Goal: Information Seeking & Learning: Learn about a topic

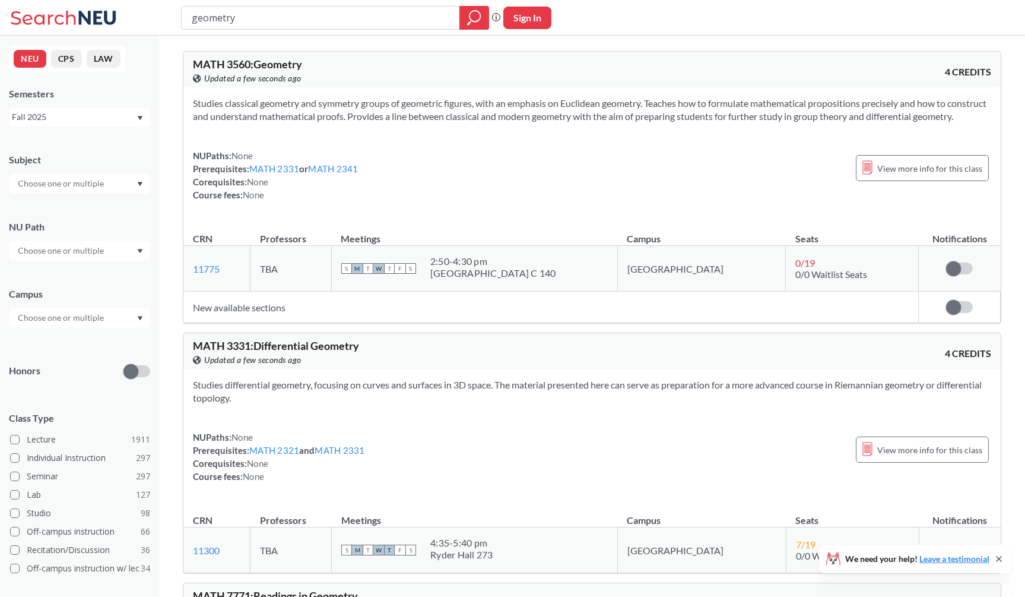
click at [356, 123] on section "Studies classical geometry and symmetry groups of geometric figures, with an em…" at bounding box center [592, 110] width 799 height 26
click at [334, 69] on div "MATH 3560 : Geometry View this course on Banner. Updated a few seconds ago" at bounding box center [393, 72] width 400 height 26
click at [270, 107] on section "Studies classical geometry and symmetry groups of geometric figures, with an em…" at bounding box center [592, 110] width 799 height 26
click at [268, 109] on section "Studies classical geometry and symmetry groups of geometric figures, with an em…" at bounding box center [592, 110] width 799 height 26
click at [287, 23] on input "geometry" at bounding box center [321, 18] width 261 height 20
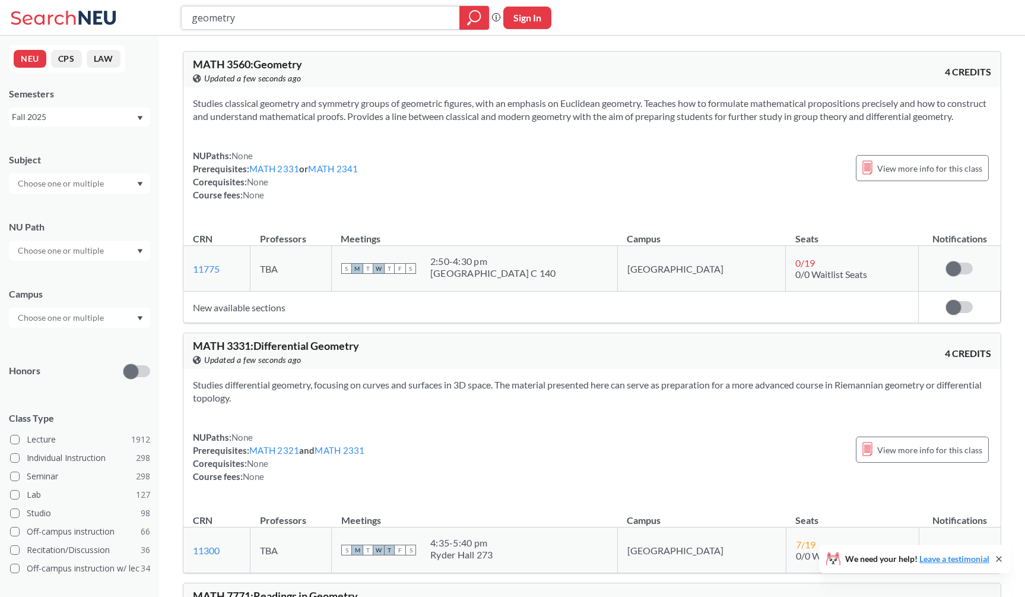
click at [287, 23] on input "geometry" at bounding box center [321, 18] width 261 height 20
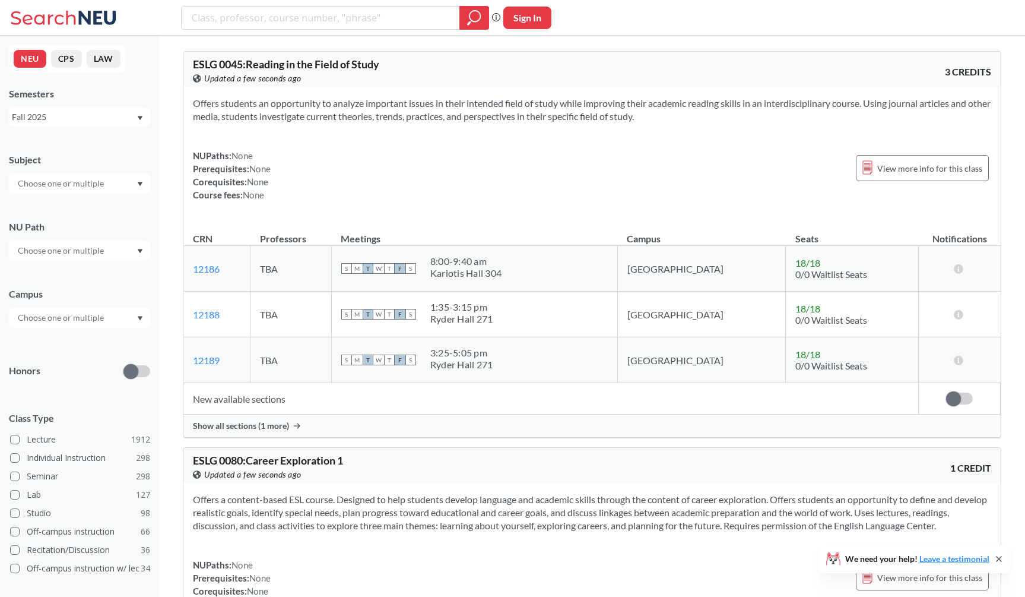
click at [52, 185] on input "text" at bounding box center [62, 183] width 100 height 14
click at [56, 209] on div "CS ( 114 )" at bounding box center [82, 204] width 134 height 13
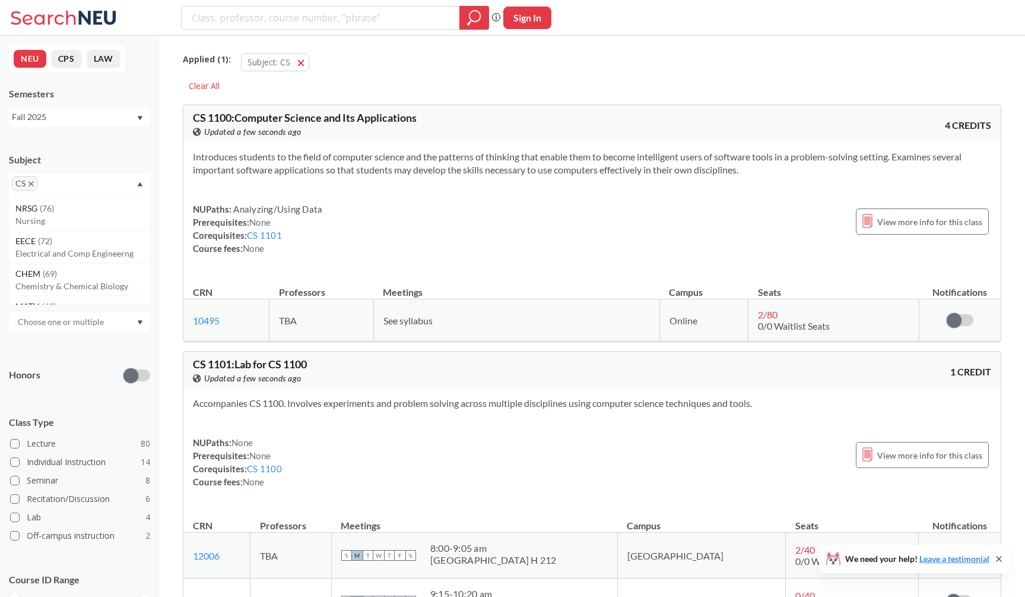
click at [429, 122] on div "CS 1100 : Computer Science and Its Applications View this course on Banner. Upd…" at bounding box center [393, 125] width 400 height 26
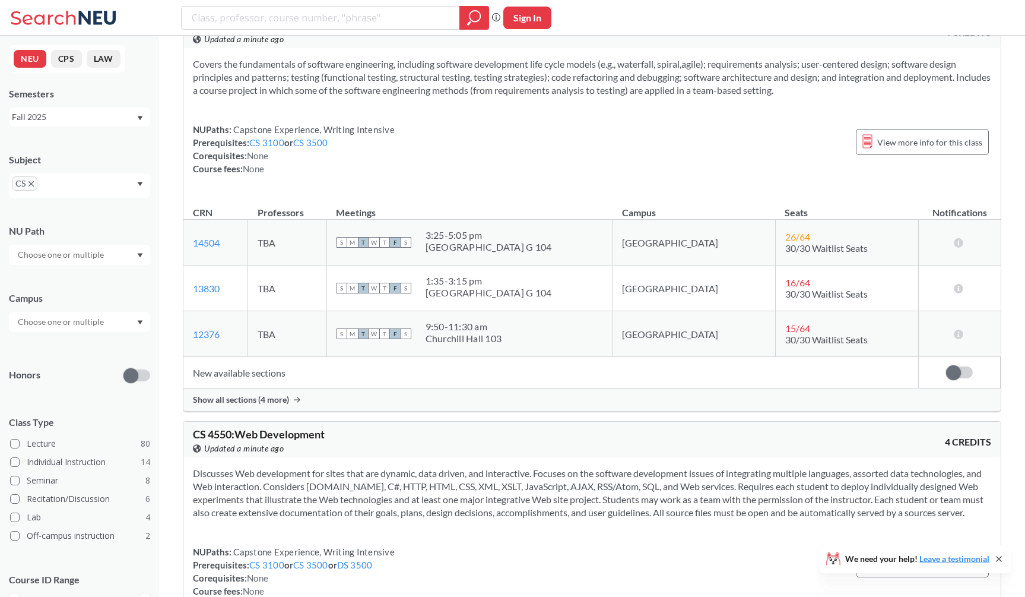
scroll to position [10463, 0]
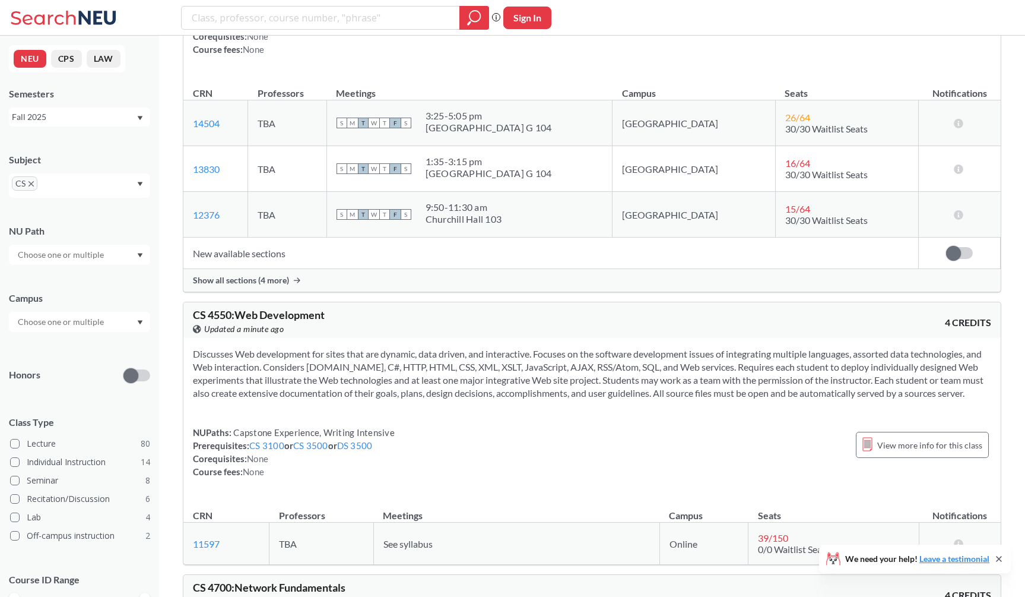
click at [384, 291] on div "Show all sections (4 more)" at bounding box center [592, 280] width 818 height 23
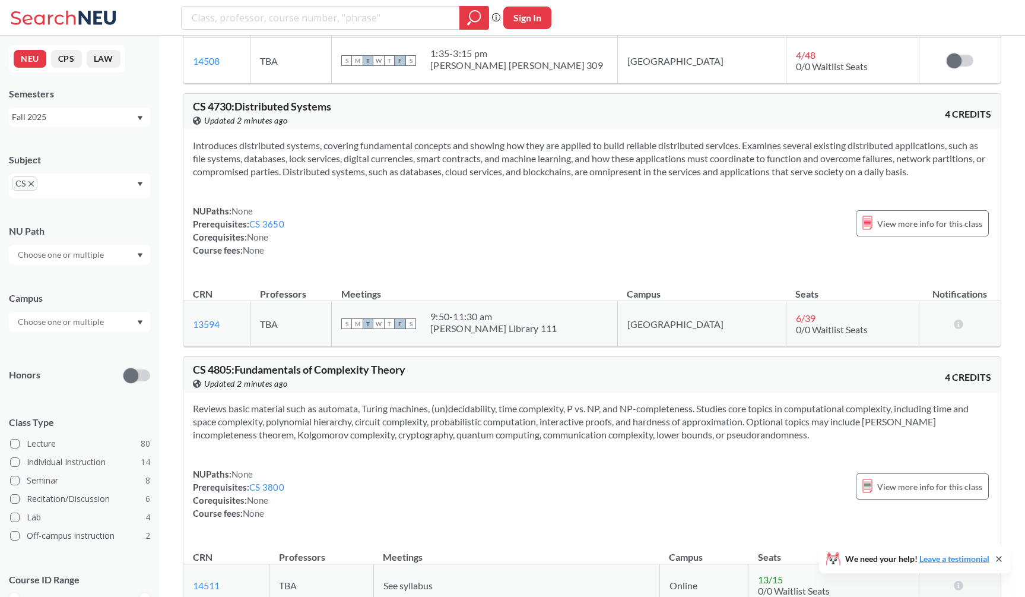
scroll to position [11511, 0]
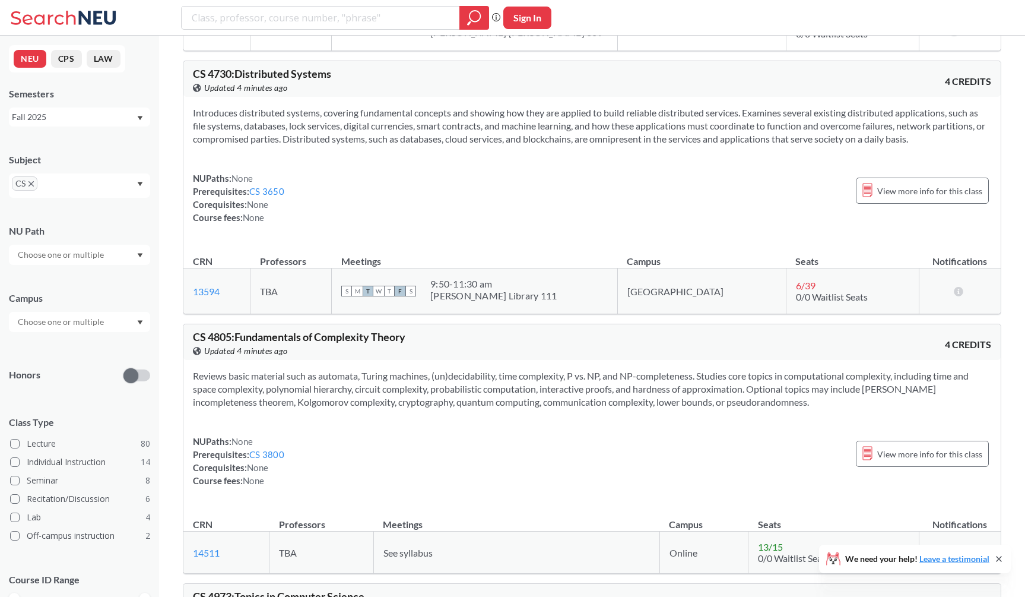
click at [189, 97] on div "CS 4730 : Distributed Systems View this course on Banner. Updated 4 minutes ago…" at bounding box center [592, 79] width 818 height 36
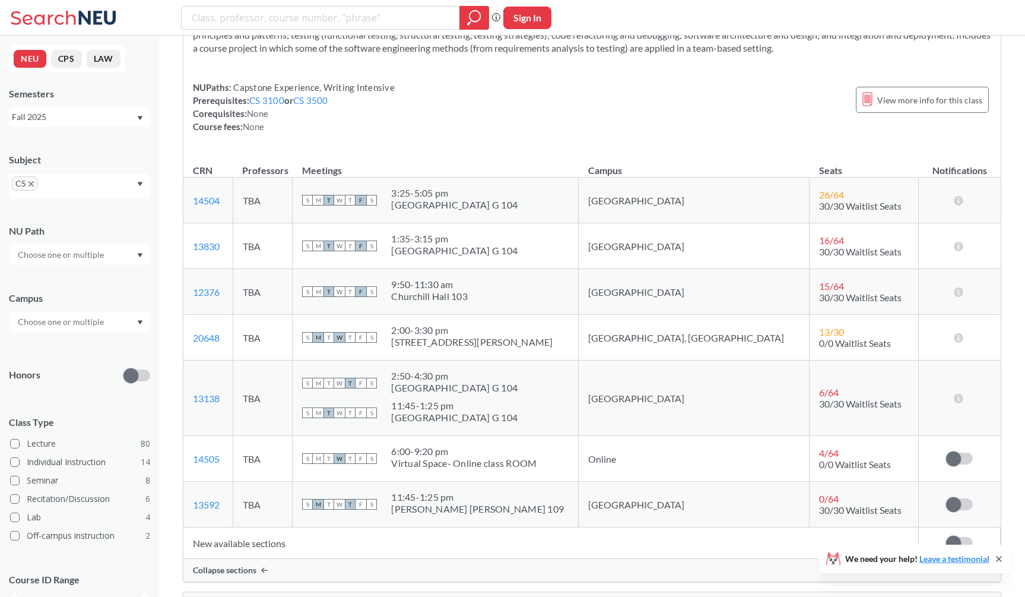
scroll to position [10407, 0]
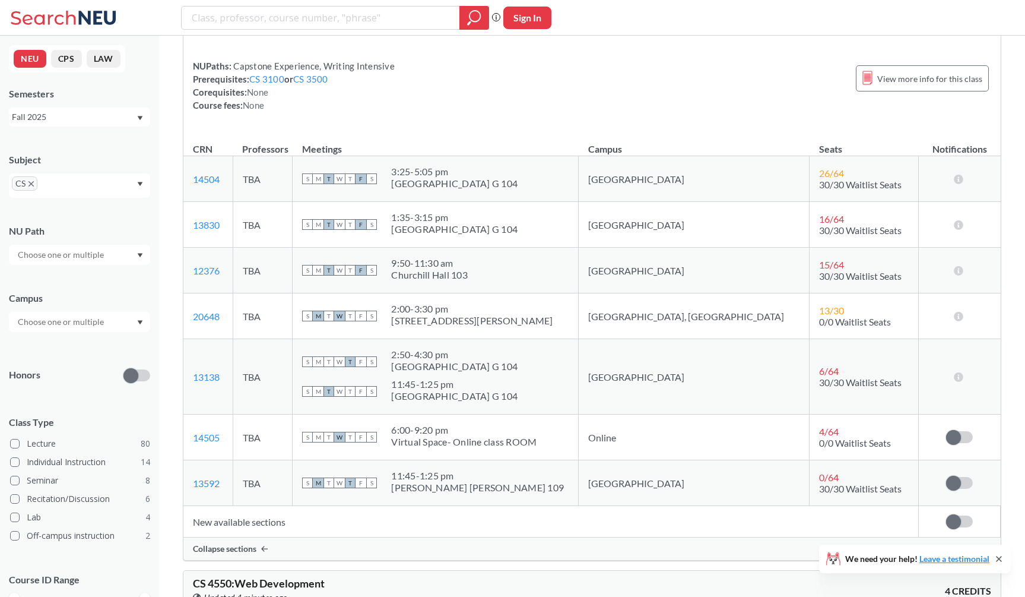
click at [293, 248] on td "TBA" at bounding box center [263, 225] width 60 height 46
click at [293, 156] on th "Professors" at bounding box center [263, 144] width 60 height 26
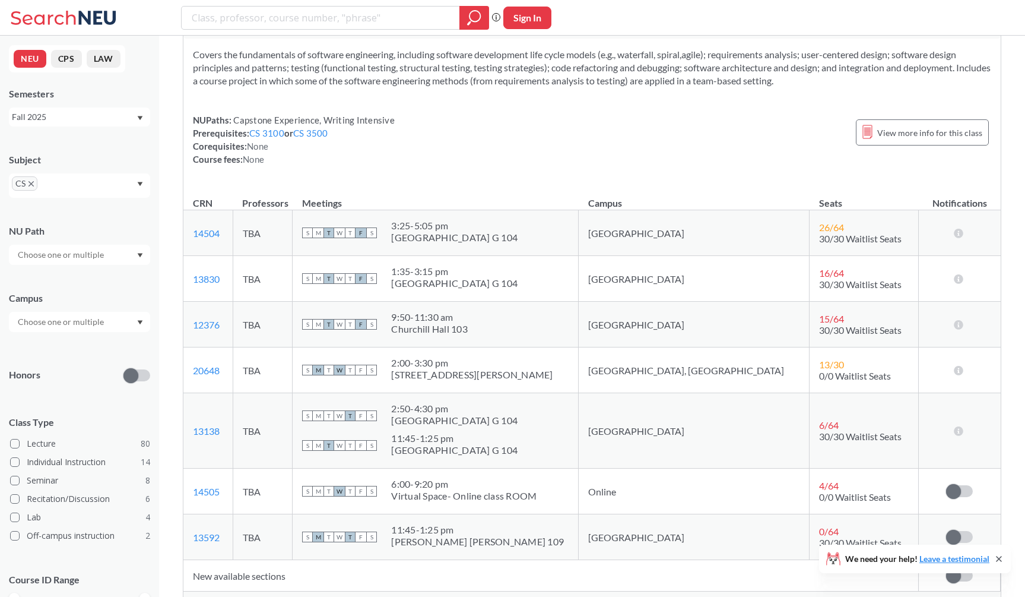
scroll to position [10353, 0]
drag, startPoint x: 194, startPoint y: 43, endPoint x: 229, endPoint y: 43, distance: 35.0
click at [229, 22] on span "CS 4530 : Fundamentals of Software Engineering" at bounding box center [304, 15] width 223 height 13
drag, startPoint x: 232, startPoint y: 43, endPoint x: 173, endPoint y: 43, distance: 58.8
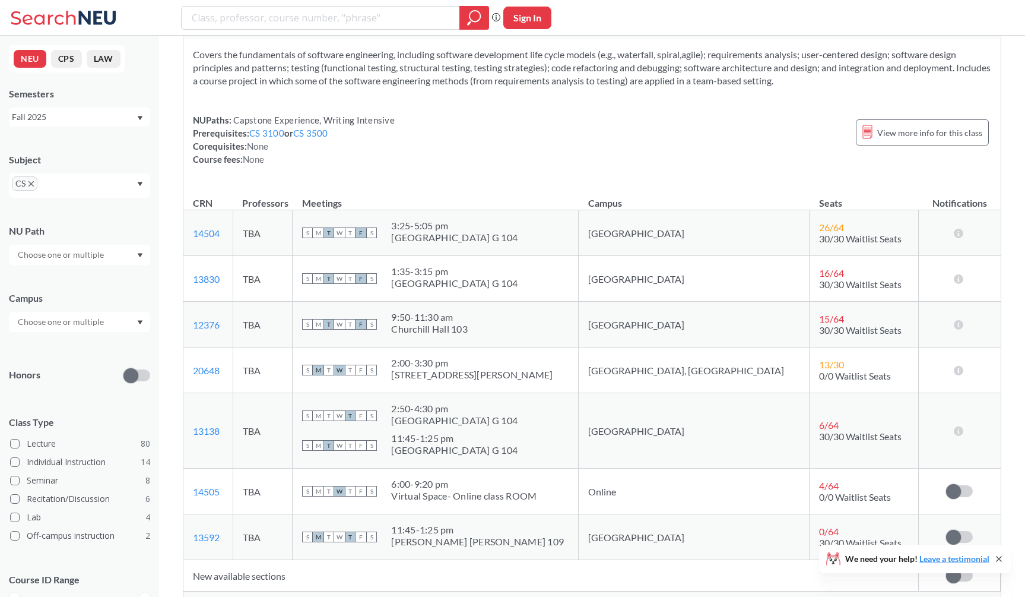
copy span "CS 4530"
click at [278, 81] on section "Covers the fundamentals of software engineering, including software development…" at bounding box center [592, 67] width 799 height 39
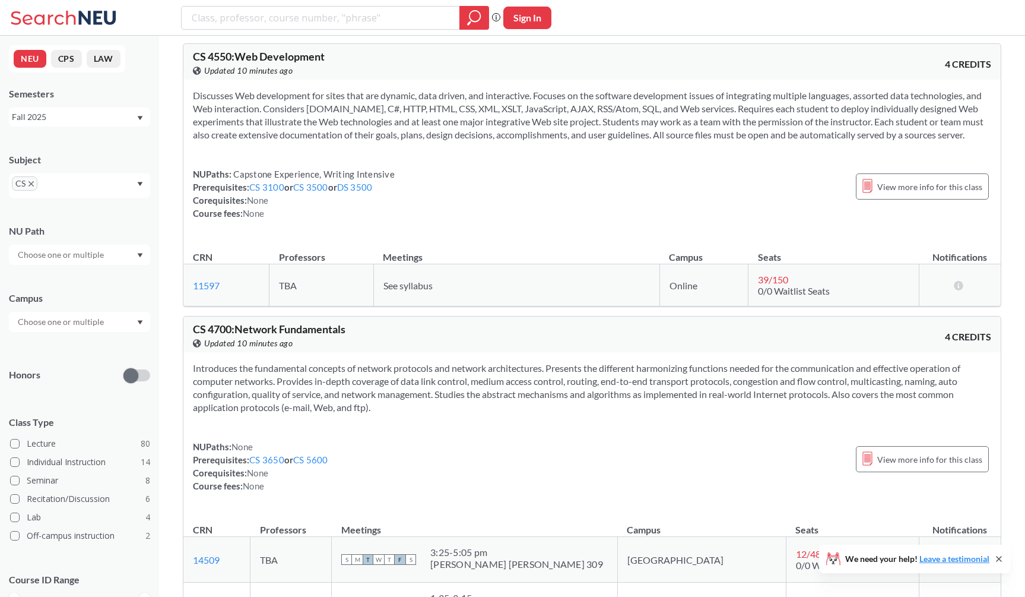
scroll to position [10993, 0]
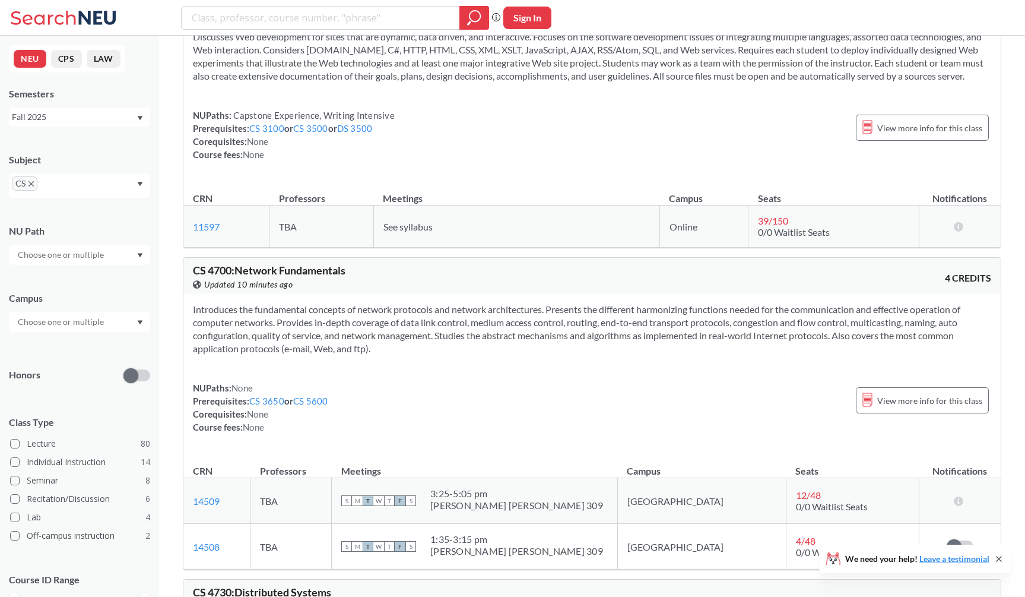
click at [294, 83] on section "Discusses Web development for sites that are dynamic, data driven, and interact…" at bounding box center [592, 56] width 799 height 52
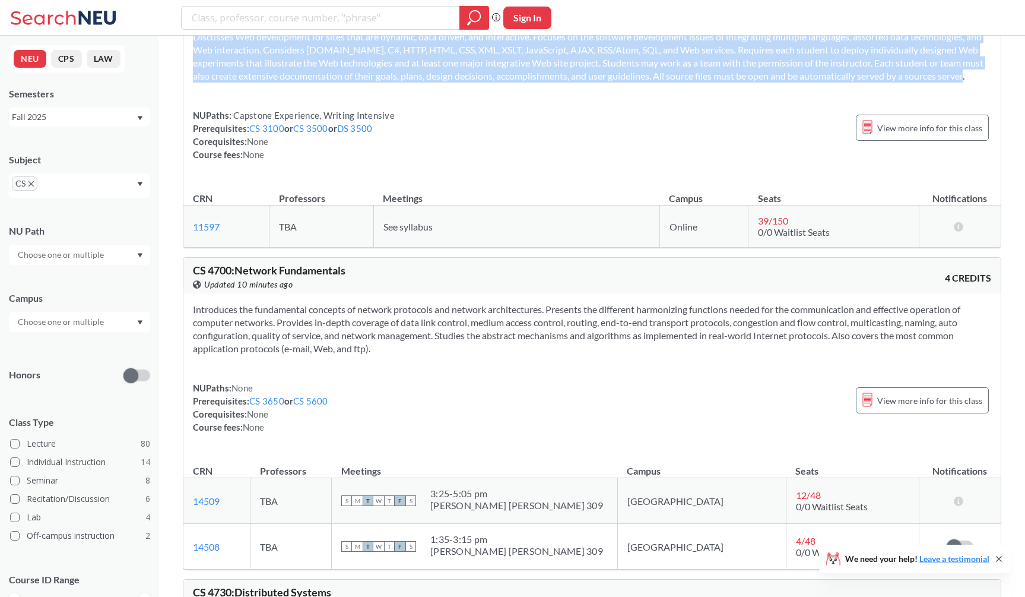
click at [294, 83] on section "Discusses Web development for sites that are dynamic, data driven, and interact…" at bounding box center [592, 56] width 799 height 52
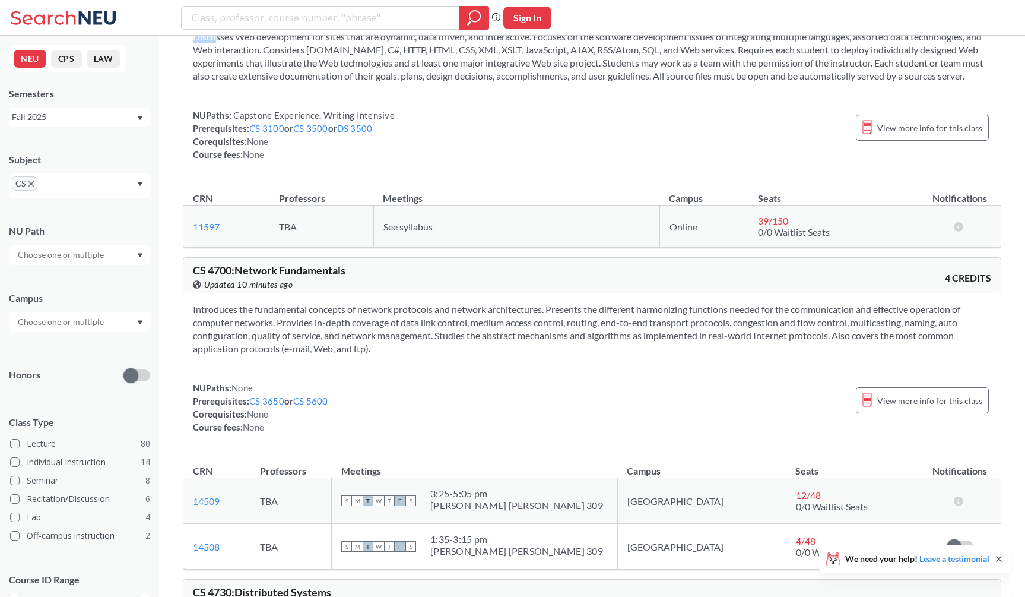
click at [294, 83] on section "Discusses Web development for sites that are dynamic, data driven, and interact…" at bounding box center [592, 56] width 799 height 52
click at [300, 83] on section "Discusses Web development for sites that are dynamic, data driven, and interact…" at bounding box center [592, 56] width 799 height 52
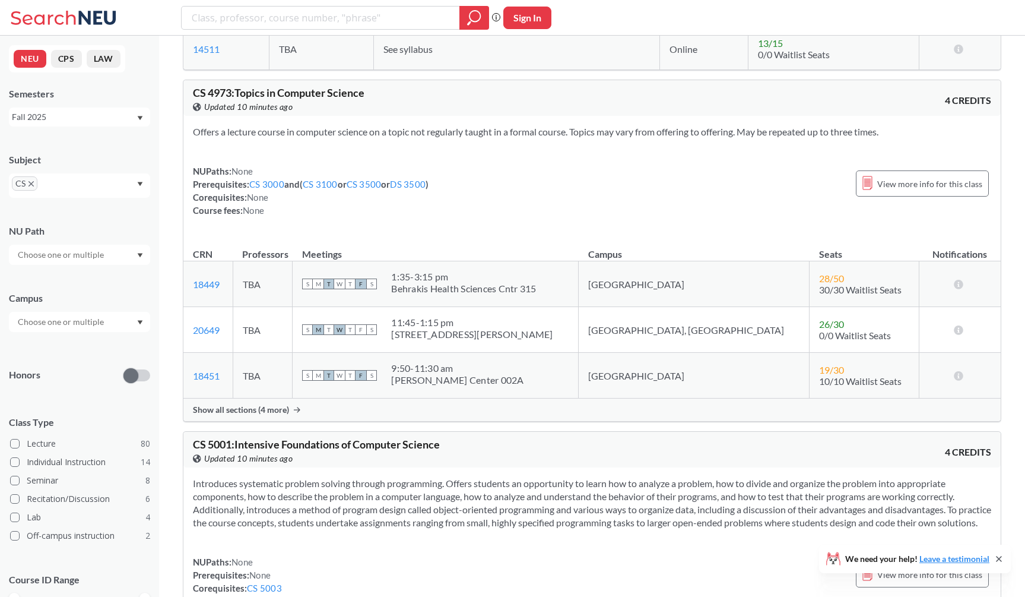
scroll to position [12023, 0]
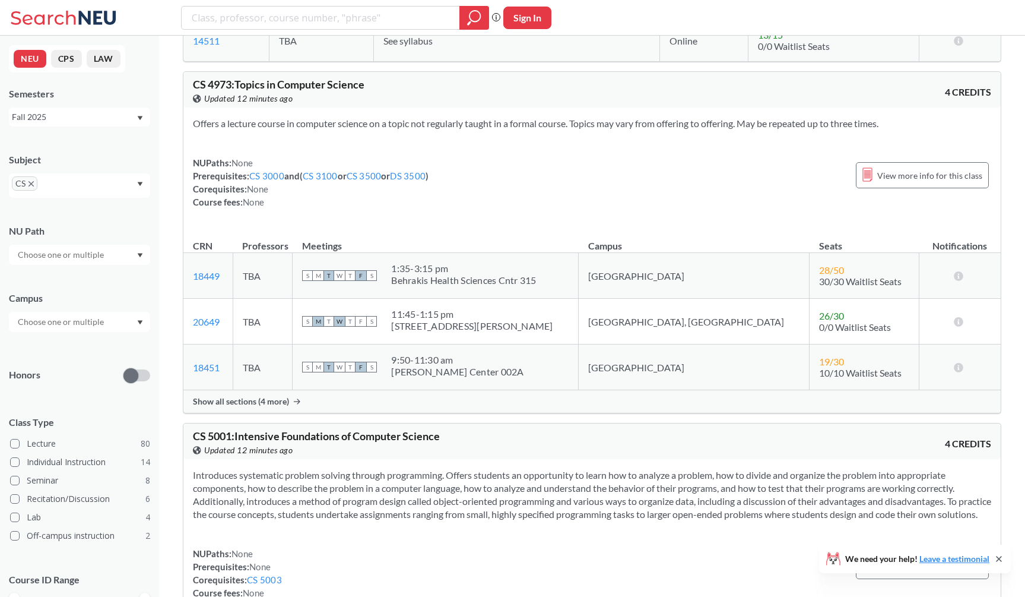
click at [262, 407] on span "Show all sections (4 more)" at bounding box center [241, 401] width 96 height 11
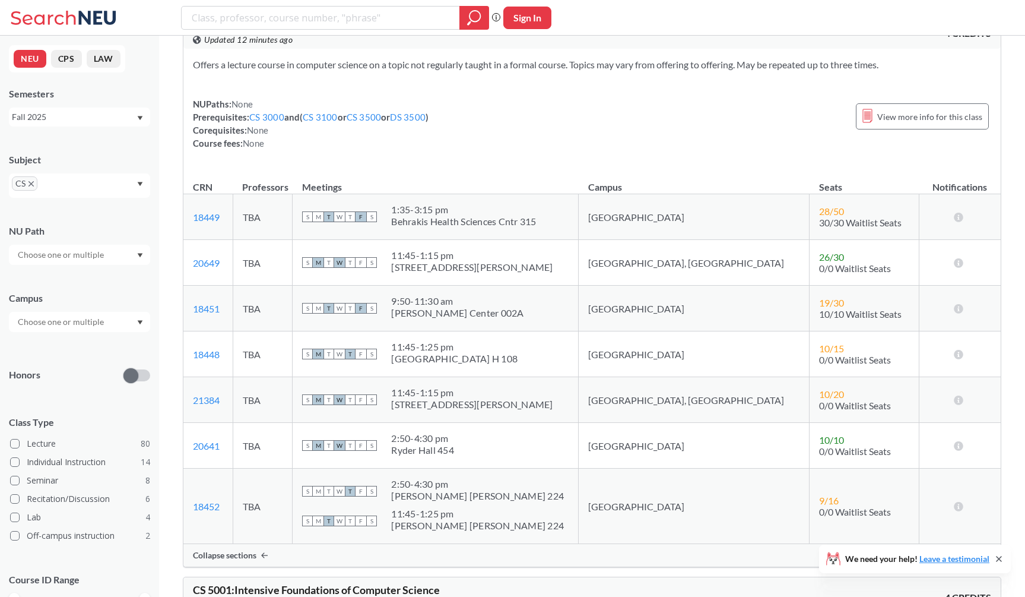
scroll to position [12074, 0]
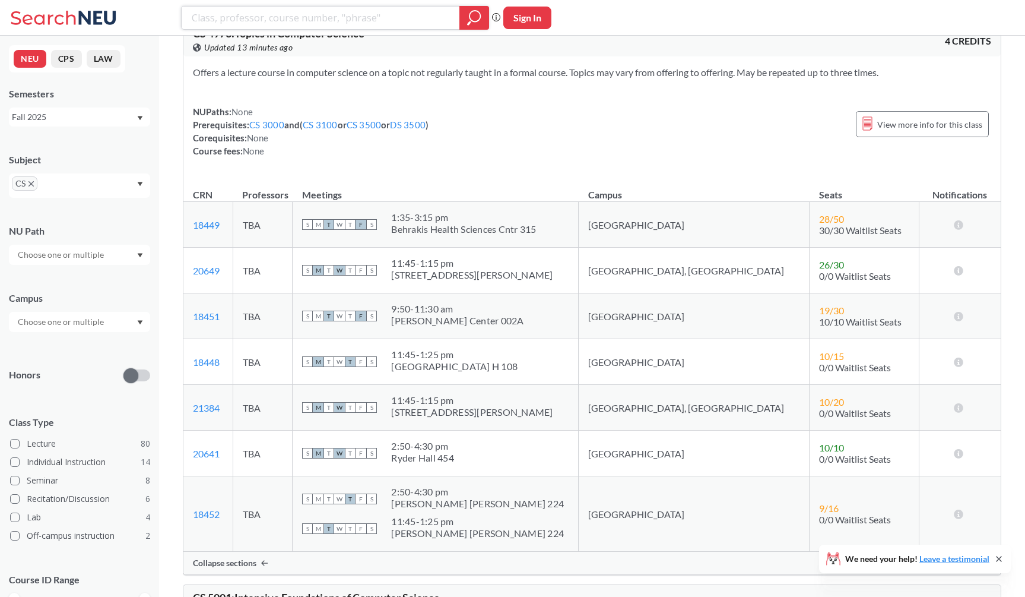
click at [254, 15] on input "search" at bounding box center [321, 18] width 261 height 20
type input "geometry"
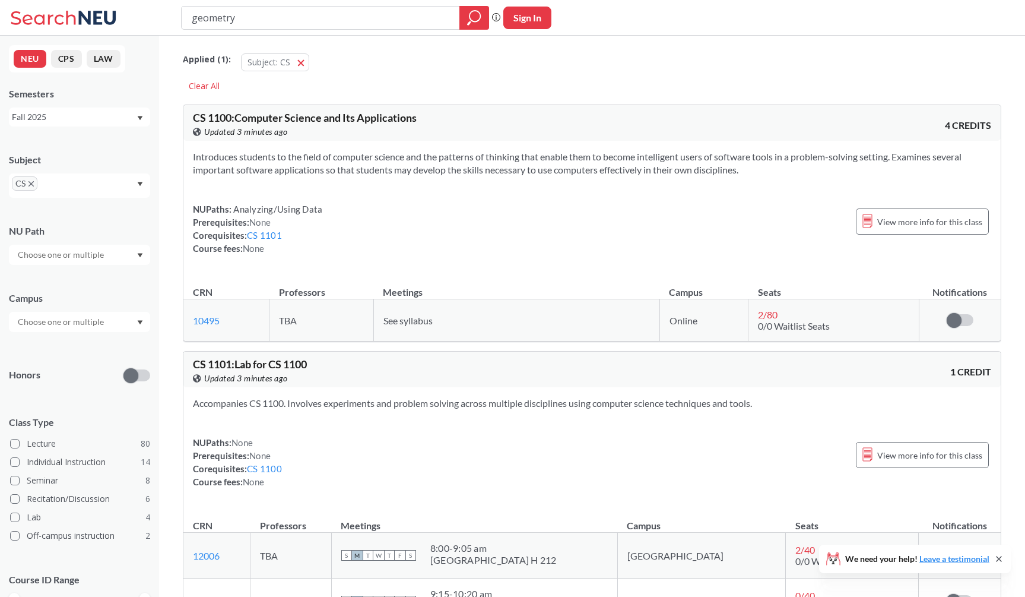
click at [33, 179] on span "CS" at bounding box center [25, 183] width 26 height 14
click at [32, 183] on icon "X to remove pill" at bounding box center [30, 183] width 5 height 5
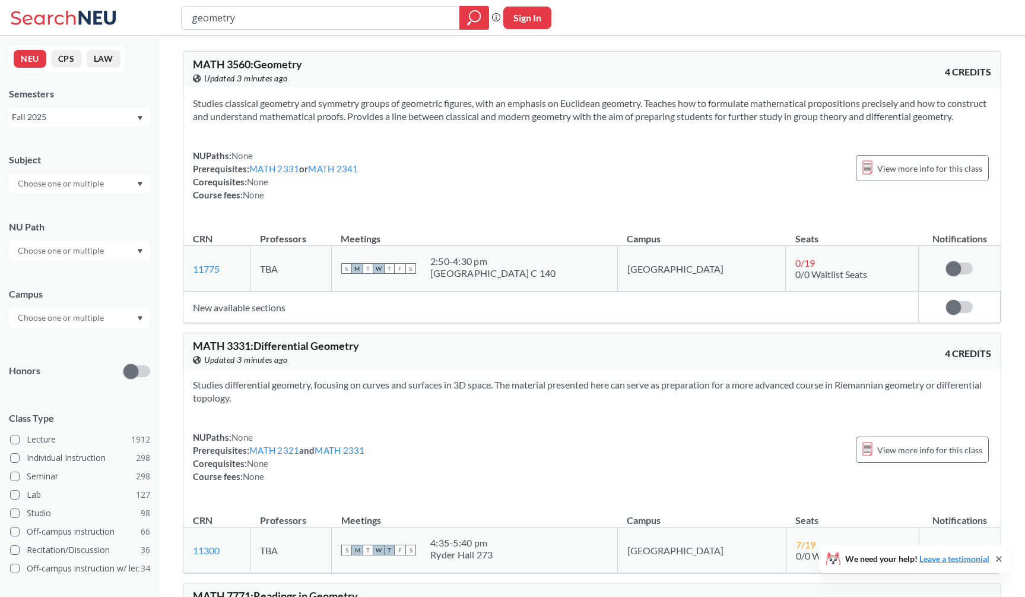
click at [321, 98] on section "Studies classical geometry and symmetry groups of geometric figures, with an em…" at bounding box center [592, 110] width 799 height 26
click at [254, 24] on input "geometry" at bounding box center [321, 18] width 261 height 20
type input "crypto"
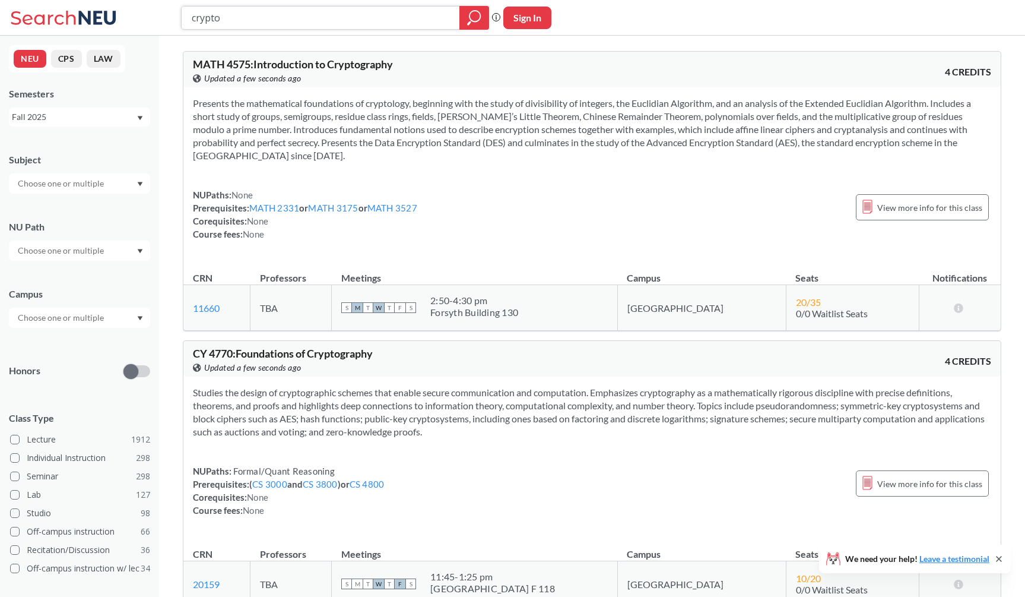
click at [263, 21] on input "crypto" at bounding box center [321, 18] width 261 height 20
type input "group"
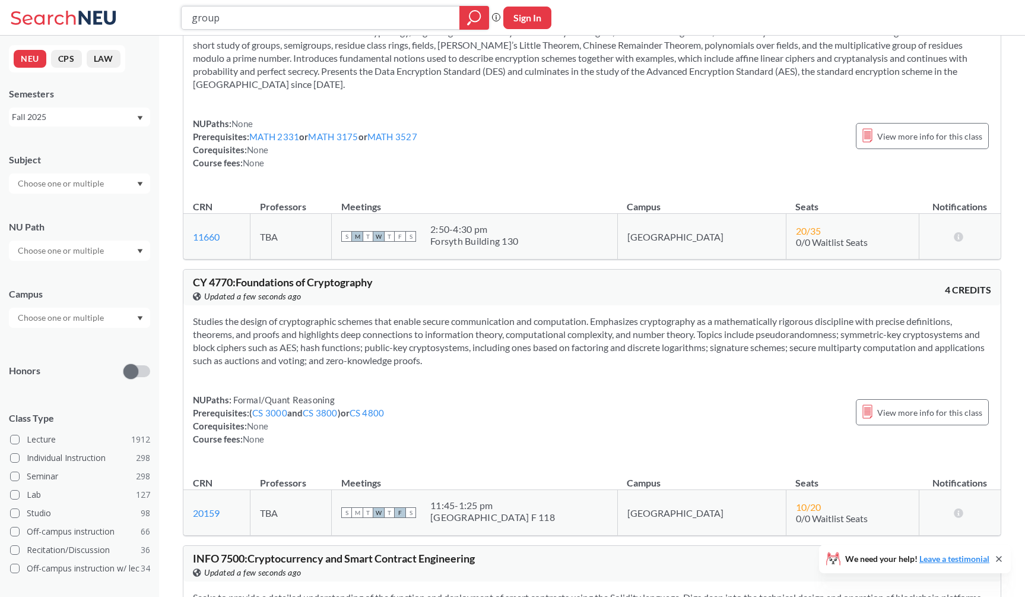
scroll to position [92, 0]
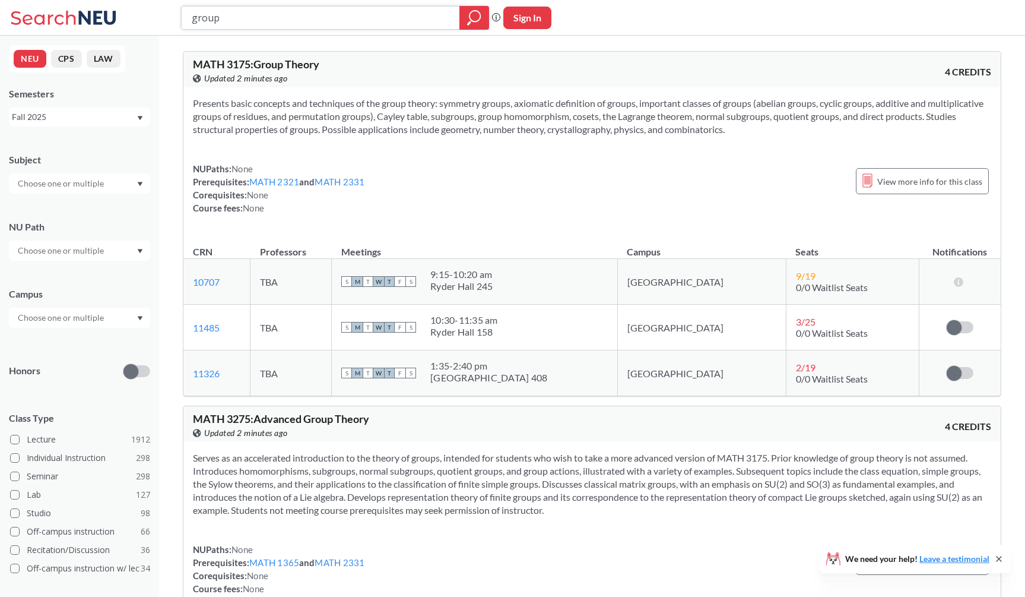
click at [267, 24] on input "group" at bounding box center [321, 18] width 261 height 20
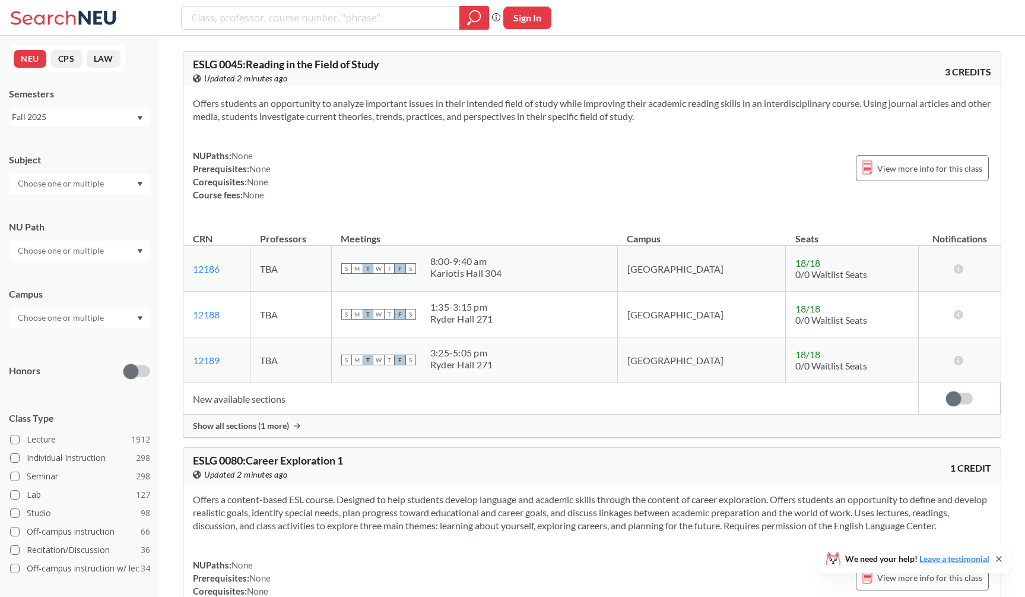
click at [123, 170] on div "Subject" at bounding box center [79, 167] width 141 height 52
click at [122, 175] on div at bounding box center [79, 183] width 141 height 20
click at [115, 208] on div "CS ( 114 )" at bounding box center [82, 204] width 134 height 13
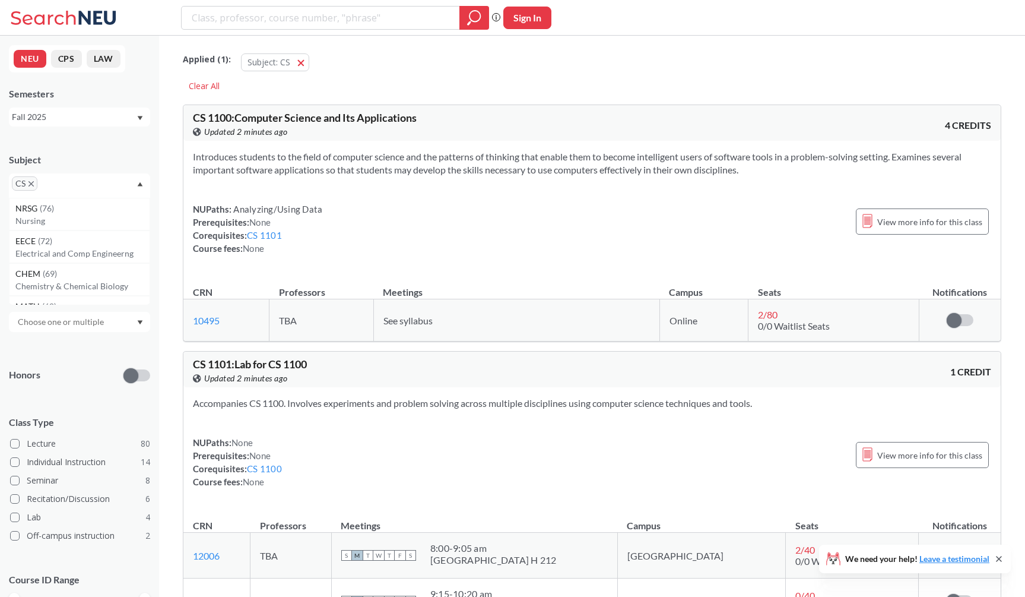
click at [296, 183] on div "Introduces students to the field of computer science and the patterns of thinki…" at bounding box center [592, 207] width 818 height 133
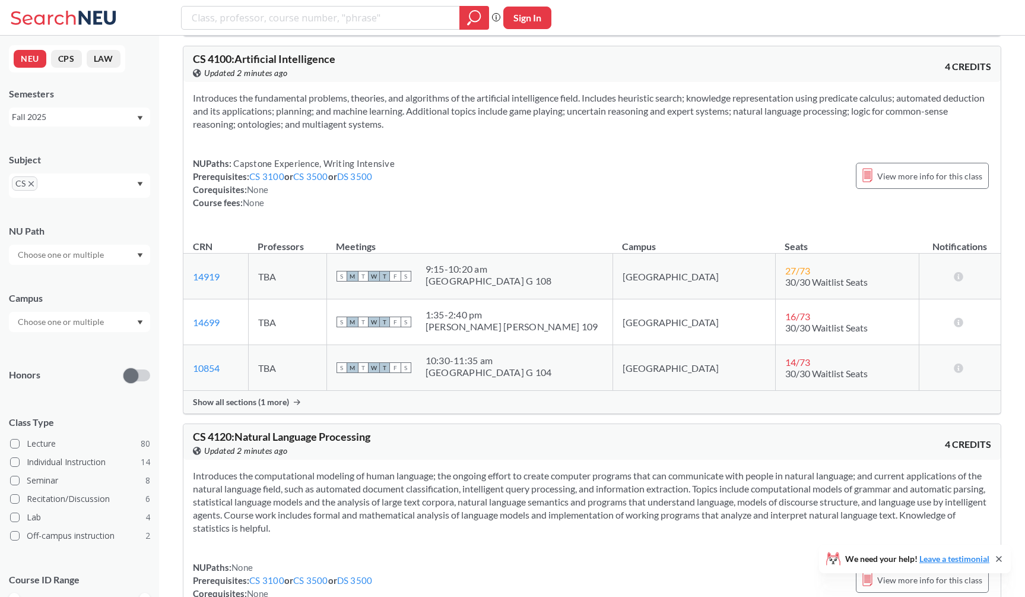
scroll to position [7949, 0]
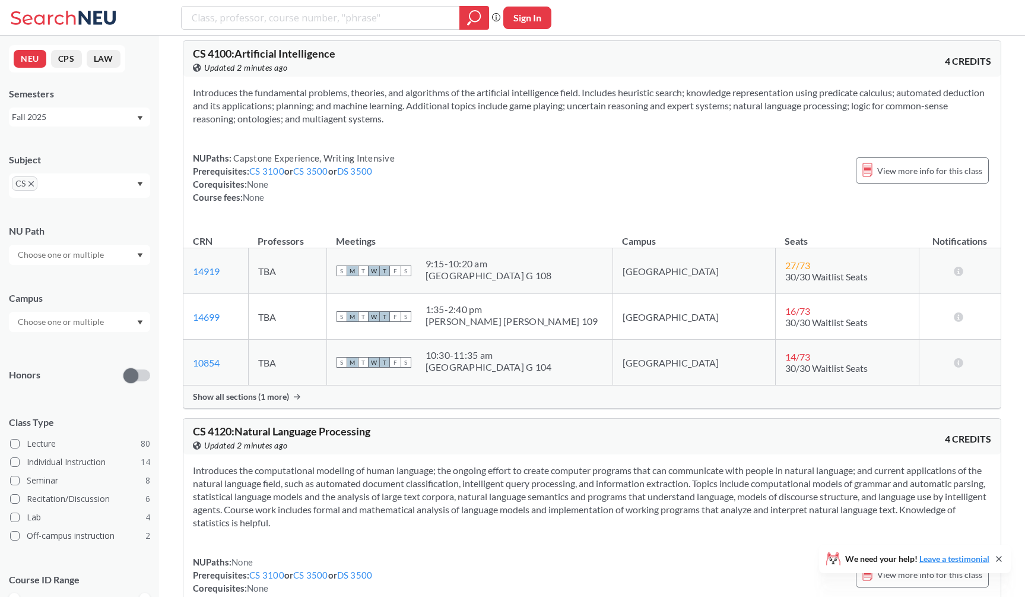
click at [303, 405] on div "Show all sections (1 more)" at bounding box center [592, 396] width 818 height 23
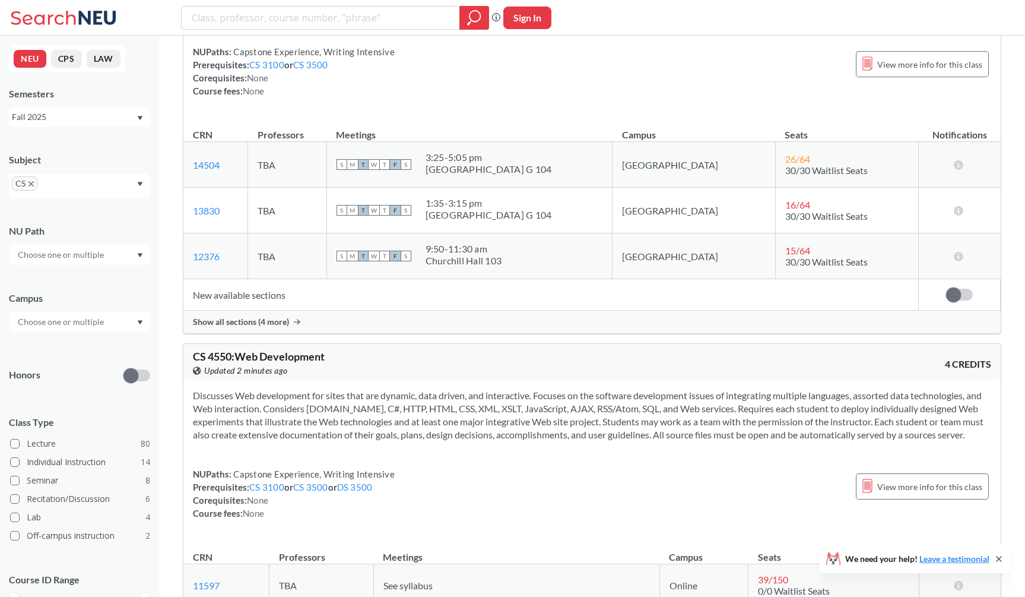
scroll to position [10471, 0]
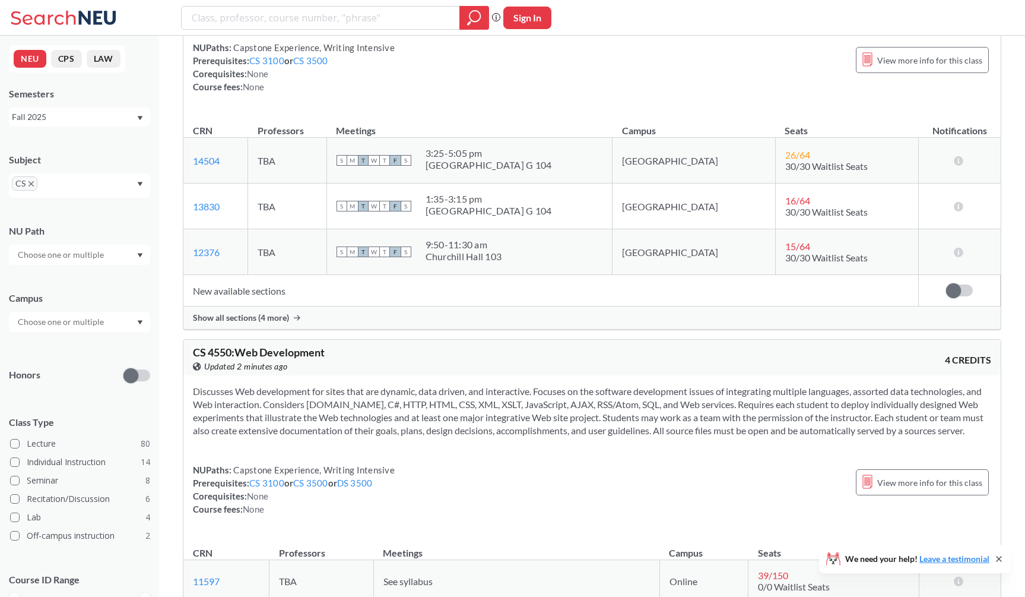
click at [350, 329] on div "Show all sections (4 more)" at bounding box center [592, 317] width 818 height 23
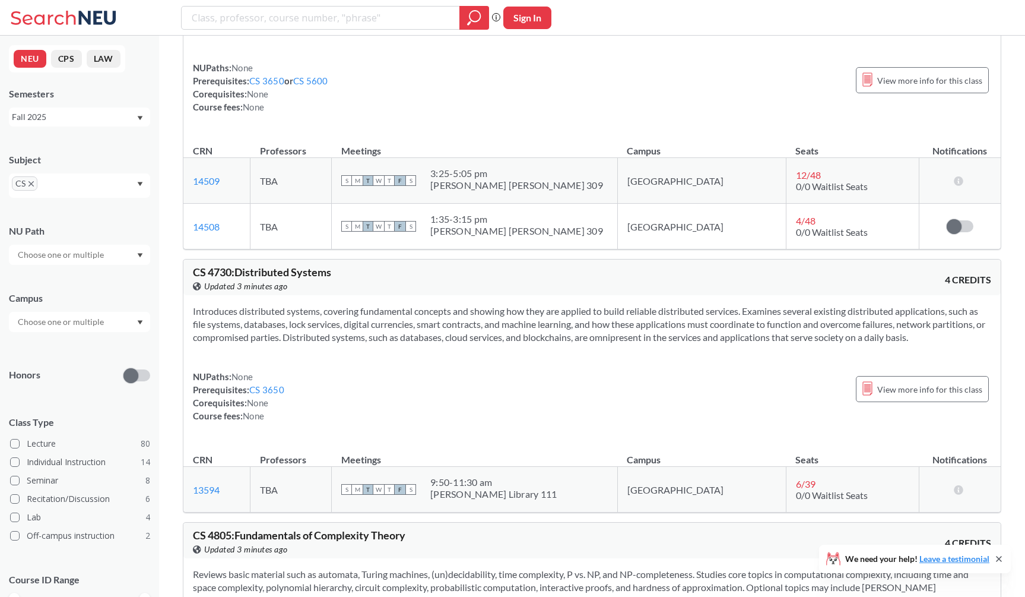
scroll to position [11381, 0]
